Goal: Task Accomplishment & Management: Use online tool/utility

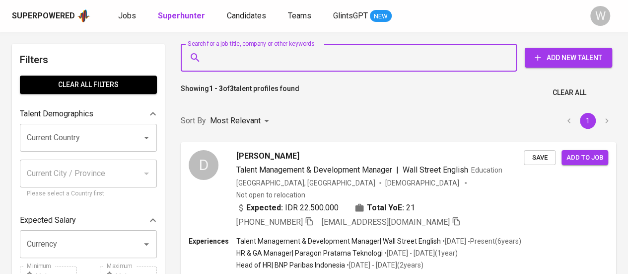
click at [337, 56] on input "Search for a job title, company or other keywords" at bounding box center [351, 57] width 293 height 19
paste input "[EMAIL_ADDRESS][DOMAIN_NAME]"
type input "[EMAIL_ADDRESS][DOMAIN_NAME]"
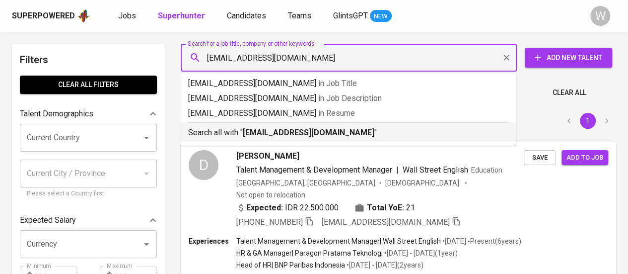
click at [321, 128] on p "Search all with " [EMAIL_ADDRESS][DOMAIN_NAME] "" at bounding box center [348, 133] width 320 height 12
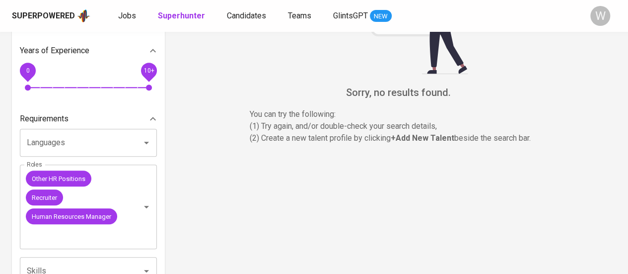
scroll to position [257, 0]
click at [133, 201] on button "Clear" at bounding box center [134, 206] width 14 height 14
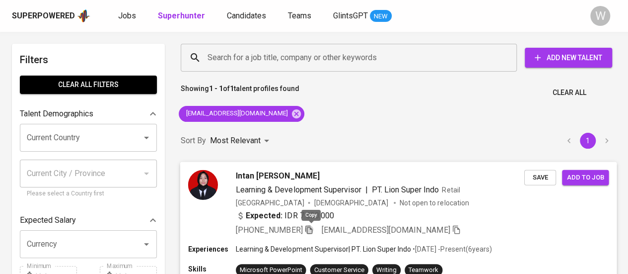
click at [312, 230] on icon "button" at bounding box center [308, 229] width 9 height 9
click at [329, 68] on div "Search for a job title, company or other keywords" at bounding box center [349, 58] width 336 height 28
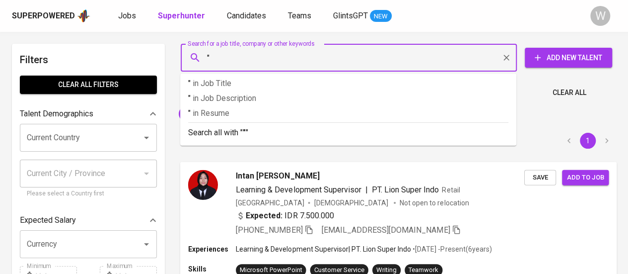
paste input "Suyeti suye"
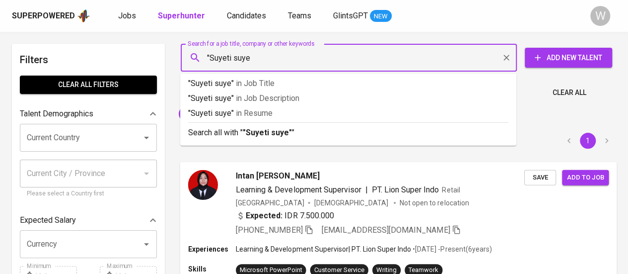
type input ""Suyeti suye""
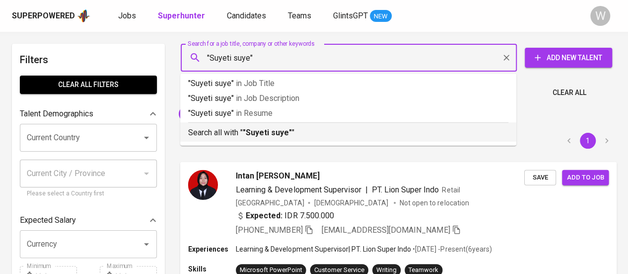
click at [302, 140] on li "Search all with " "Suyeti suye" "" at bounding box center [348, 131] width 336 height 19
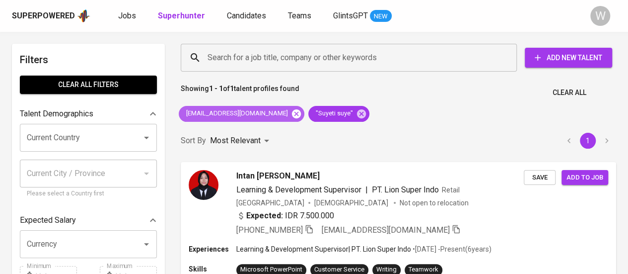
click at [292, 111] on icon at bounding box center [296, 113] width 9 height 9
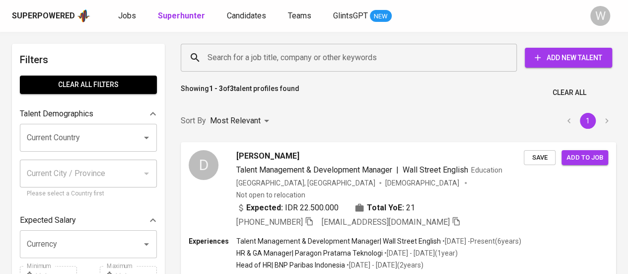
drag, startPoint x: 355, startPoint y: 73, endPoint x: 342, endPoint y: 56, distance: 21.2
click at [342, 56] on div "Search for a job title, company or other keywords Search for a job title, compa…" at bounding box center [397, 58] width 436 height 32
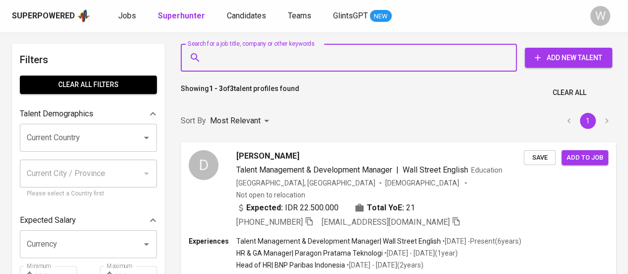
click at [342, 56] on input "Search for a job title, company or other keywords" at bounding box center [351, 57] width 293 height 19
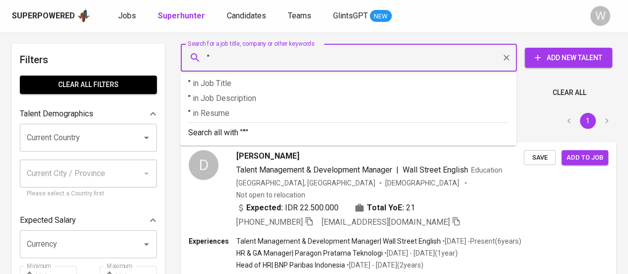
paste input "Josaphat Suhardinata"
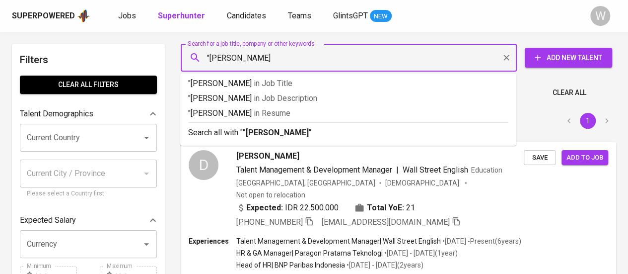
type input ""Josaphat Suhardinata""
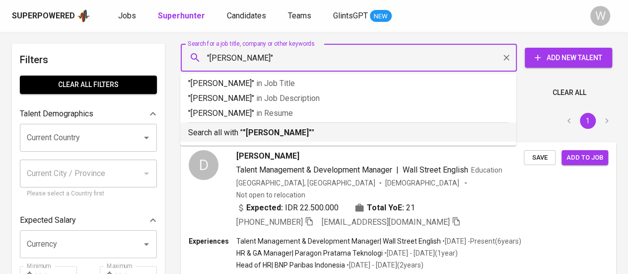
click at [317, 126] on div "Search all with " "Josaphat Suhardinata" "" at bounding box center [348, 130] width 320 height 16
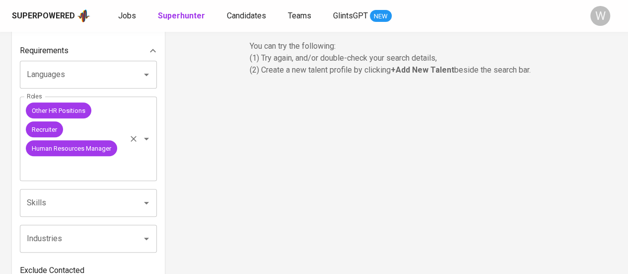
scroll to position [329, 0]
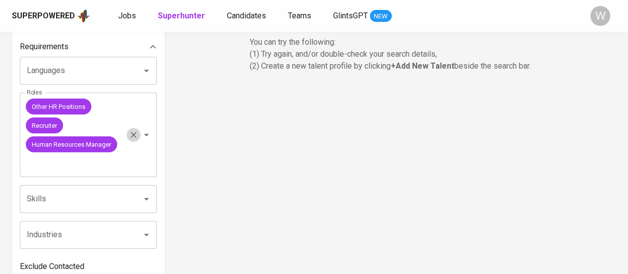
click at [136, 135] on icon "Clear" at bounding box center [134, 135] width 10 height 10
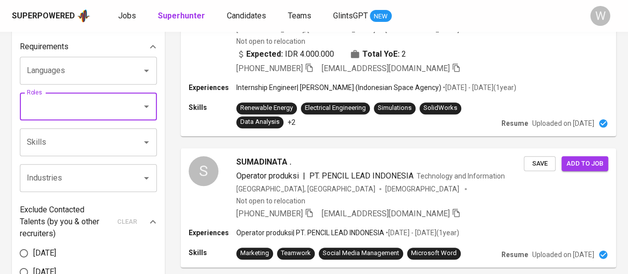
scroll to position [21, 0]
